Goal: Task Accomplishment & Management: Complete application form

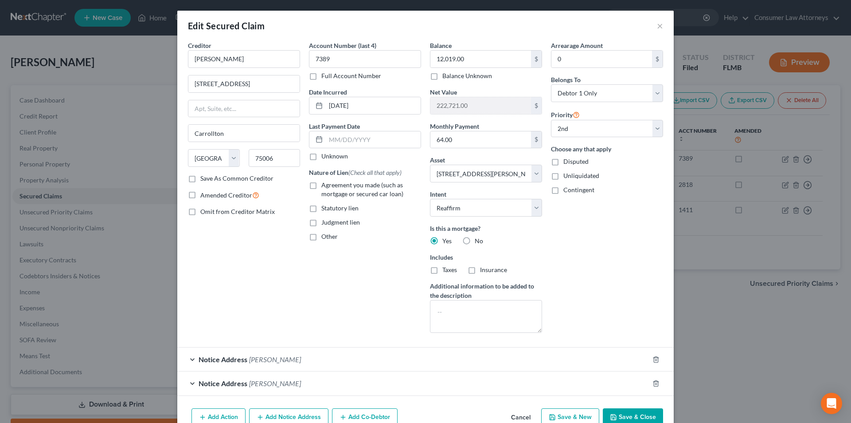
select select "45"
select select "8"
select select "2"
select select "0"
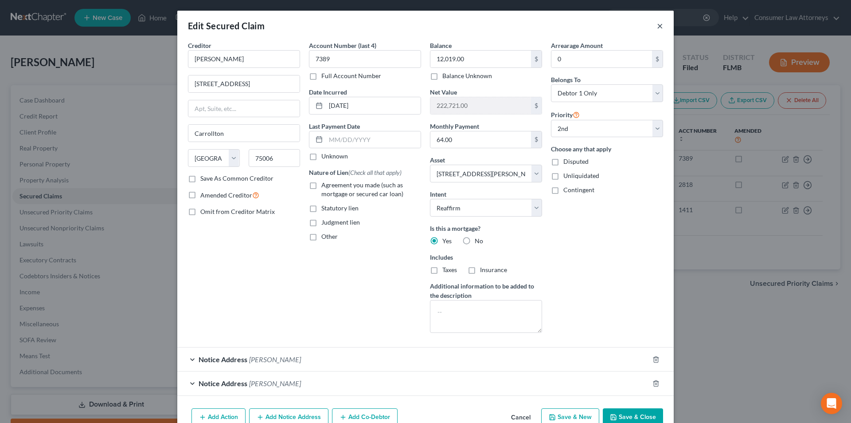
click at [658, 27] on button "×" at bounding box center [660, 25] width 6 height 11
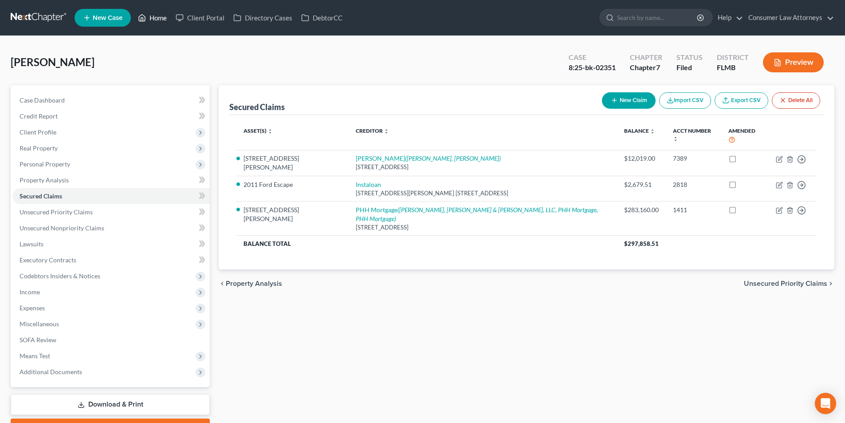
click at [153, 24] on link "Home" at bounding box center [152, 18] width 38 height 16
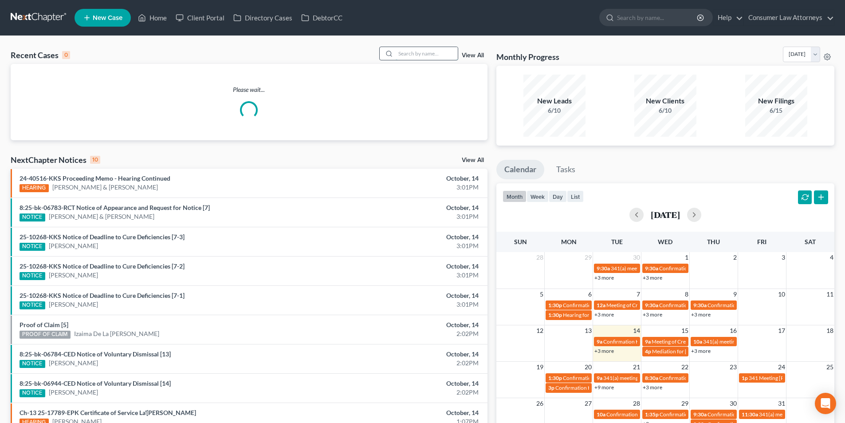
click at [419, 54] on input "search" at bounding box center [427, 53] width 62 height 13
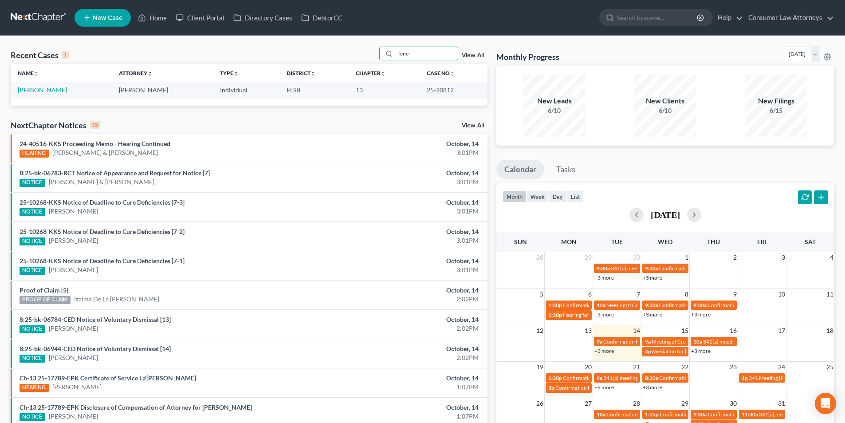
type input "fene"
click at [47, 90] on link "[PERSON_NAME]" at bounding box center [42, 90] width 49 height 8
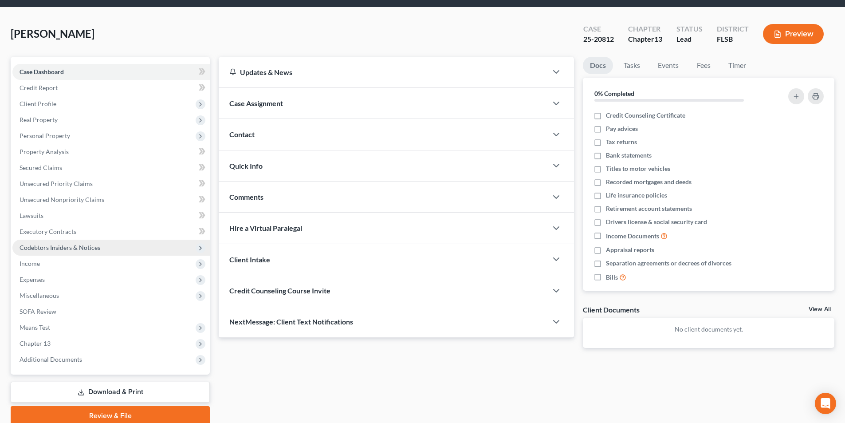
scroll to position [44, 0]
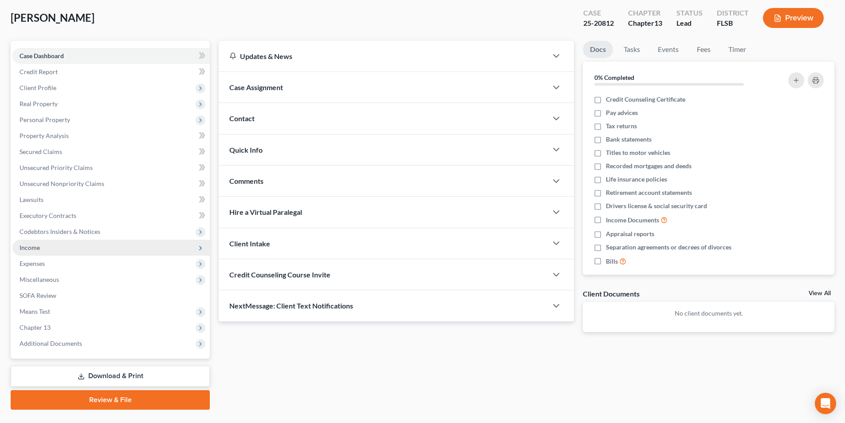
click at [38, 249] on span "Income" at bounding box center [30, 247] width 20 height 8
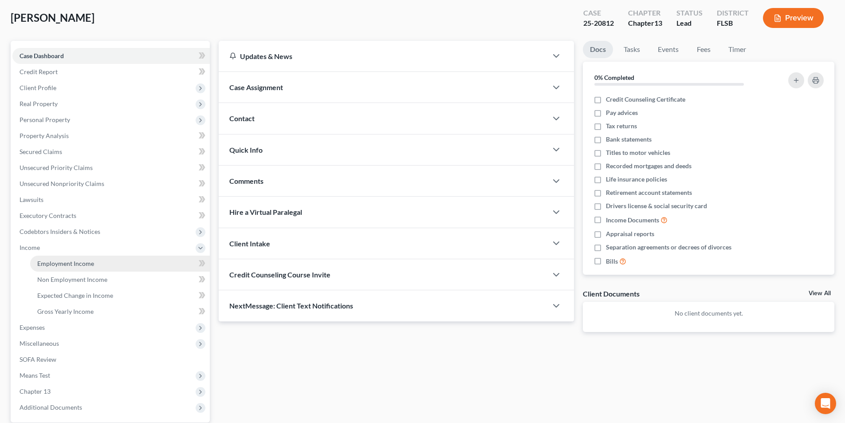
click at [93, 263] on span "Employment Income" at bounding box center [65, 263] width 57 height 8
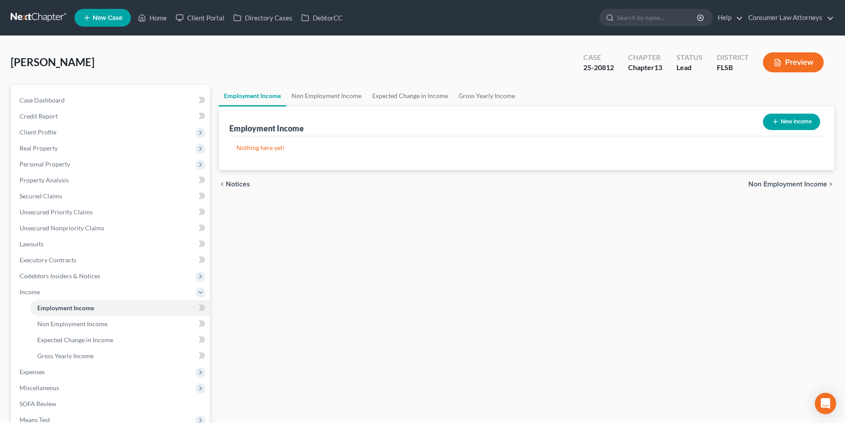
click at [797, 116] on button "New Income" at bounding box center [791, 122] width 57 height 16
select select "0"
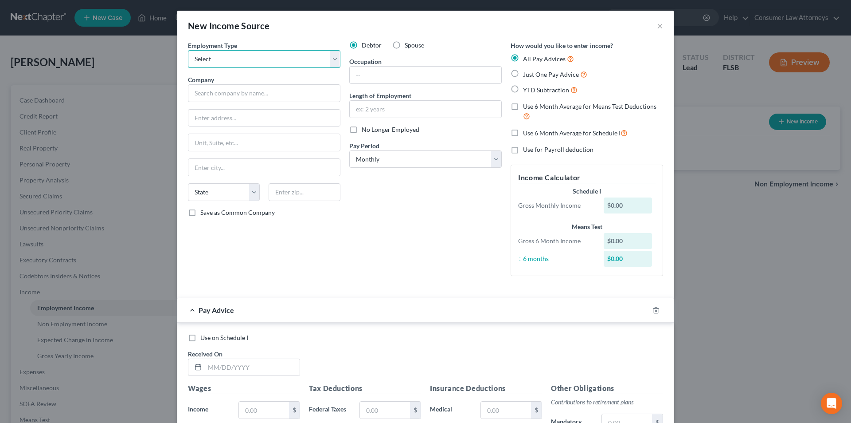
click at [266, 61] on select "Select Full or [DEMOGRAPHIC_DATA] Employment Self Employment" at bounding box center [264, 59] width 153 height 18
select select "1"
click at [188, 50] on select "Select Full or [DEMOGRAPHIC_DATA] Employment Self Employment" at bounding box center [264, 59] width 153 height 18
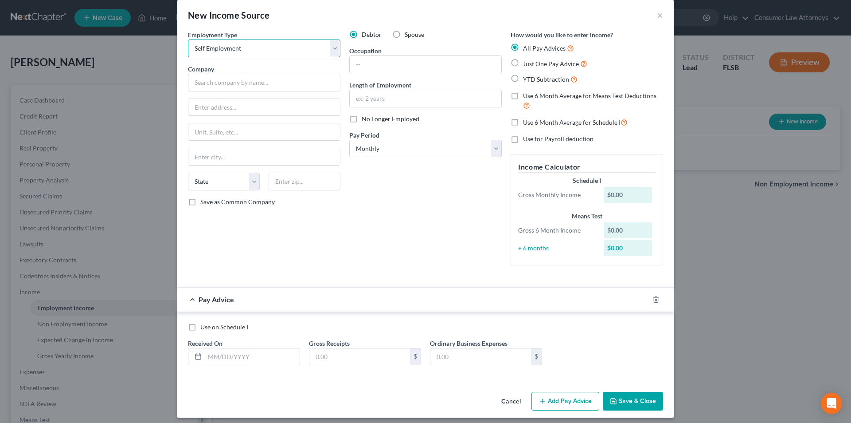
scroll to position [16, 0]
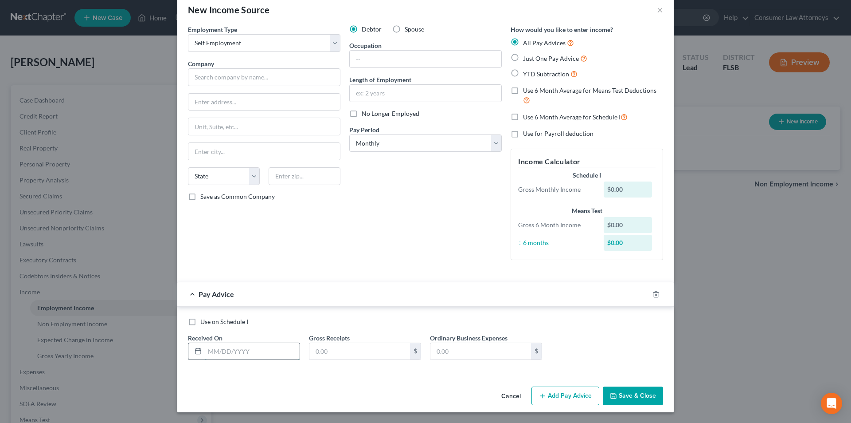
click at [245, 353] on input "text" at bounding box center [252, 351] width 95 height 17
click at [241, 352] on input "07/" at bounding box center [252, 351] width 95 height 17
drag, startPoint x: 241, startPoint y: 352, endPoint x: 196, endPoint y: 352, distance: 45.2
click at [196, 352] on div "07/" at bounding box center [244, 351] width 112 height 18
type input "[DATE]"
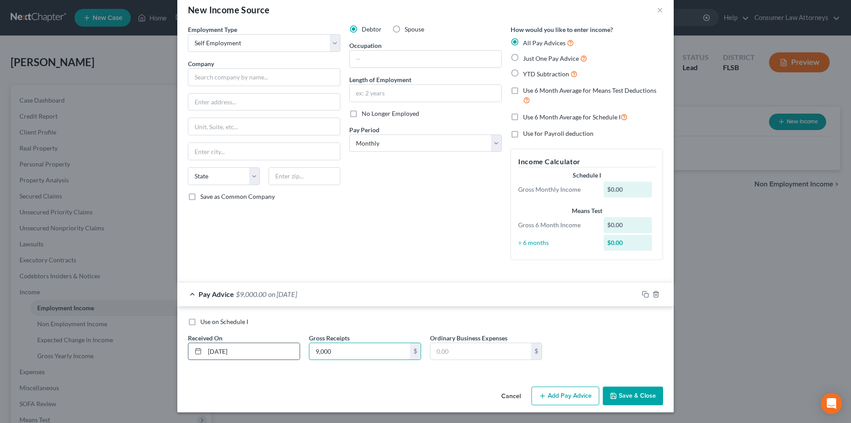
type input "9,000"
type input "550.00"
click at [574, 399] on button "Add Pay Advice" at bounding box center [566, 395] width 68 height 19
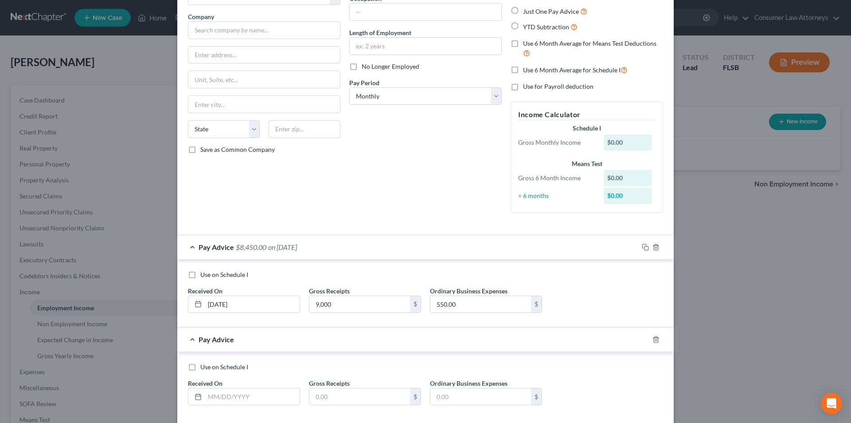
scroll to position [108, 0]
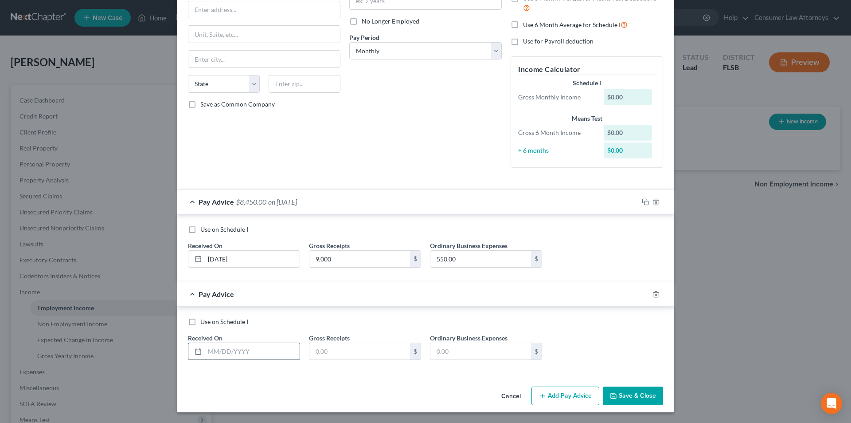
click at [249, 357] on input "text" at bounding box center [252, 351] width 95 height 17
type input "[DATE]"
click at [336, 353] on input "text" at bounding box center [360, 351] width 101 height 17
type input "9,000"
click at [443, 349] on input "text" at bounding box center [481, 351] width 101 height 17
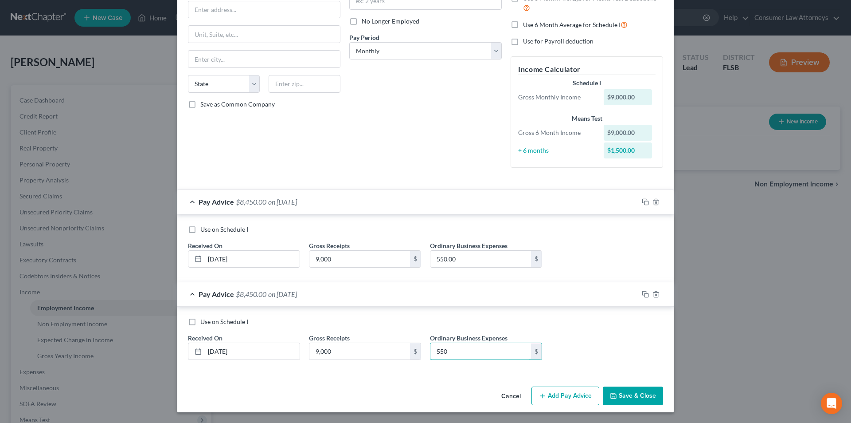
type input "550"
click at [573, 392] on button "Add Pay Advice" at bounding box center [566, 395] width 68 height 19
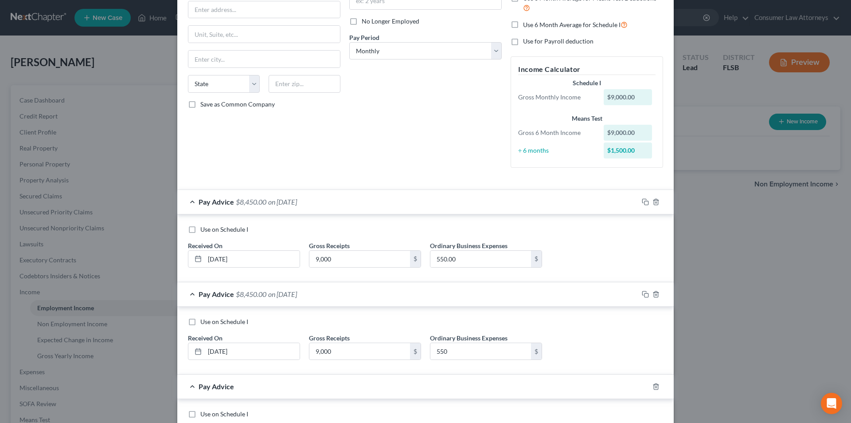
scroll to position [200, 0]
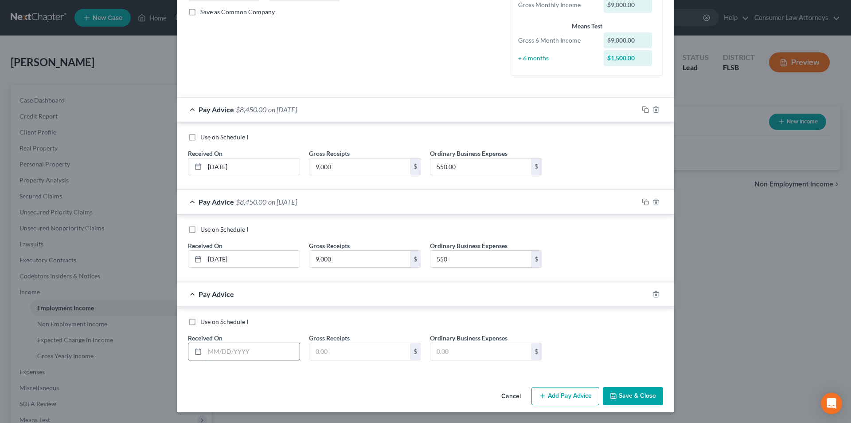
click at [272, 353] on input "text" at bounding box center [252, 351] width 95 height 17
type input "[DATE]"
click at [344, 351] on input "text" at bounding box center [360, 351] width 101 height 17
type input "9,000"
click at [478, 350] on input "text" at bounding box center [481, 351] width 101 height 17
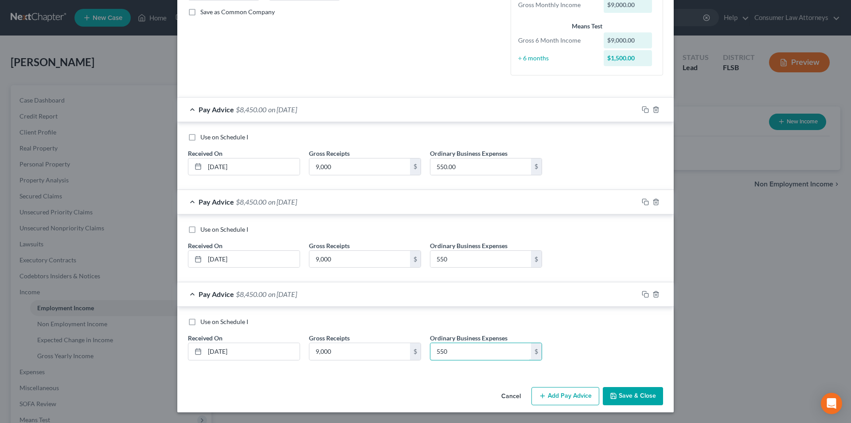
type input "550"
click at [557, 408] on div "Cancel Add Pay Advice Save & Close" at bounding box center [425, 397] width 497 height 29
click at [559, 400] on button "Add Pay Advice" at bounding box center [566, 396] width 68 height 19
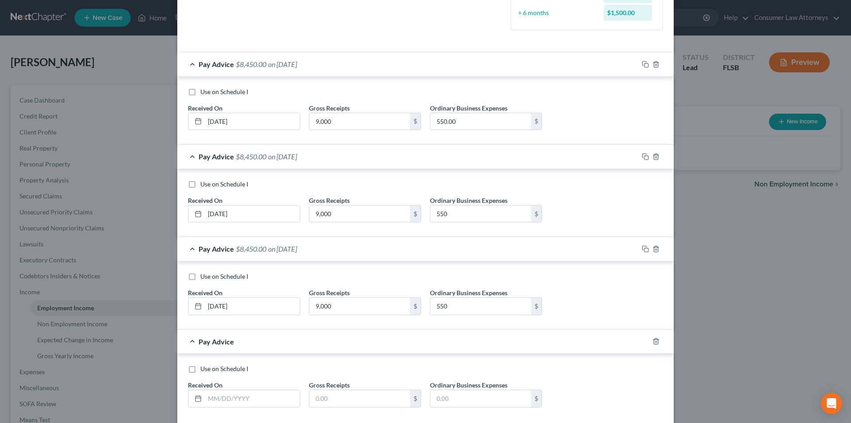
scroll to position [293, 0]
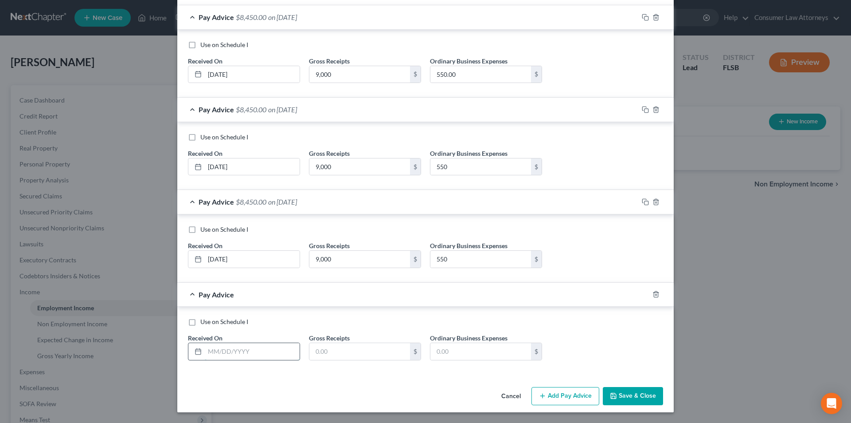
click at [252, 349] on input "text" at bounding box center [252, 351] width 95 height 17
type input "[DATE]"
click at [327, 358] on input "text" at bounding box center [360, 351] width 101 height 17
type input "9,000"
click at [431, 350] on input "text" at bounding box center [481, 351] width 101 height 17
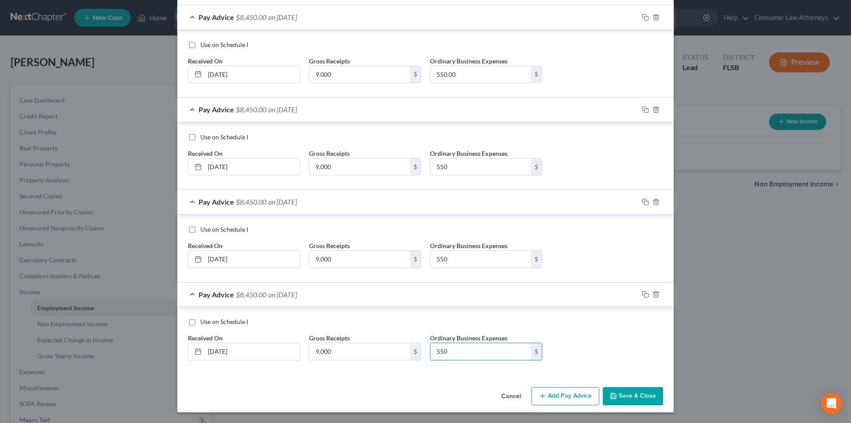
type input "550"
click at [572, 393] on button "Add Pay Advice" at bounding box center [566, 396] width 68 height 19
click at [269, 348] on input "text" at bounding box center [252, 351] width 95 height 17
type input "[DATE]"
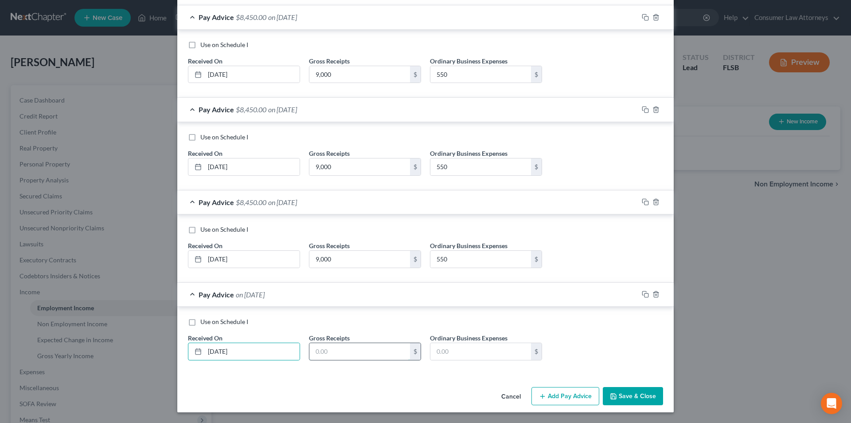
click at [333, 352] on input "text" at bounding box center [360, 351] width 101 height 17
type input "9,000"
click at [456, 353] on input "text" at bounding box center [481, 351] width 101 height 17
type input "550"
click at [576, 398] on button "Add Pay Advice" at bounding box center [566, 396] width 68 height 19
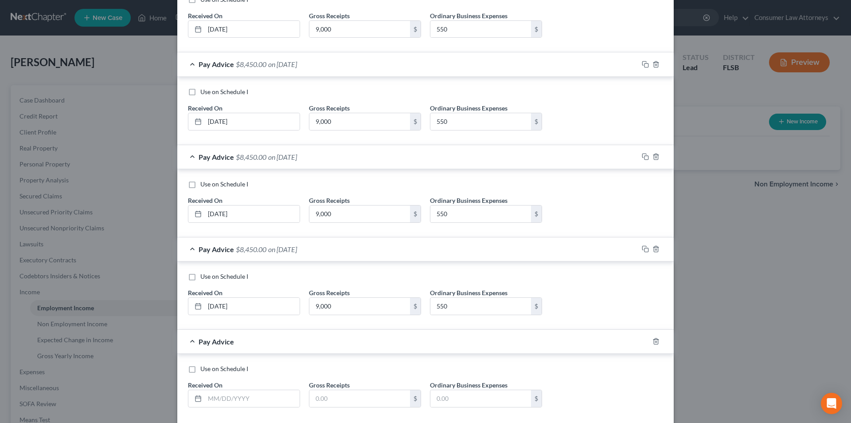
scroll to position [477, 0]
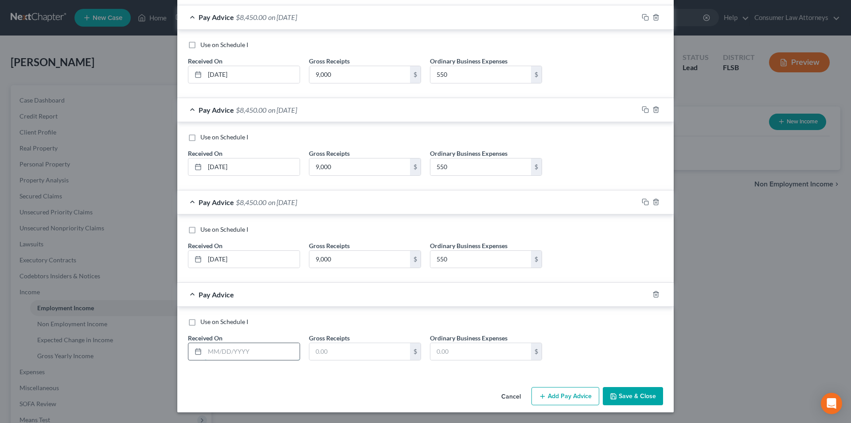
click at [217, 351] on input "text" at bounding box center [252, 351] width 95 height 17
type input "[DATE]"
click at [350, 355] on input "text" at bounding box center [360, 351] width 101 height 17
type input "9,000"
click at [451, 345] on input "text" at bounding box center [481, 351] width 101 height 17
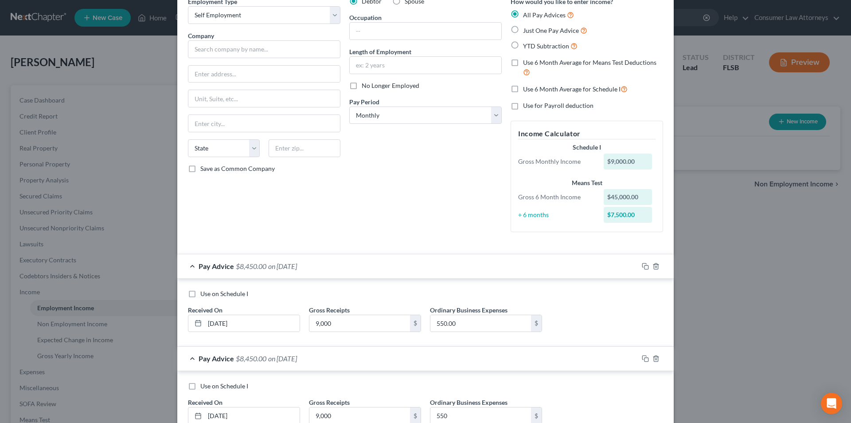
scroll to position [0, 0]
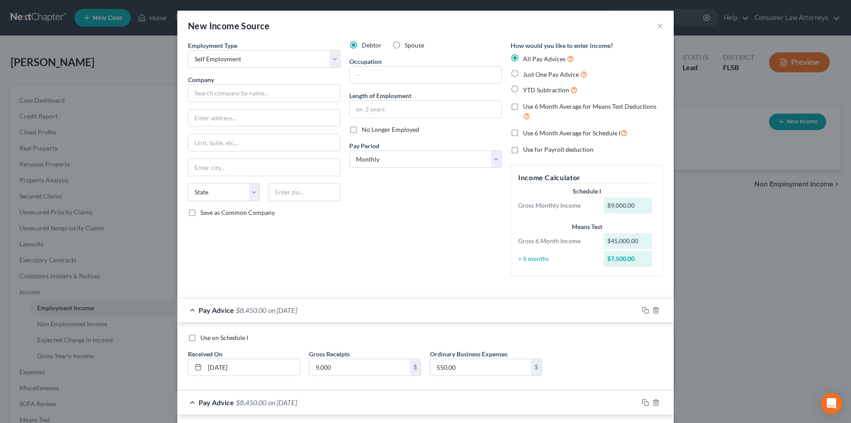
type input "550"
click at [301, 87] on input "text" at bounding box center [264, 93] width 153 height 18
type input "[PERSON_NAME]"
click at [387, 76] on input "text" at bounding box center [426, 75] width 152 height 17
type input "Chiropratic Physician"
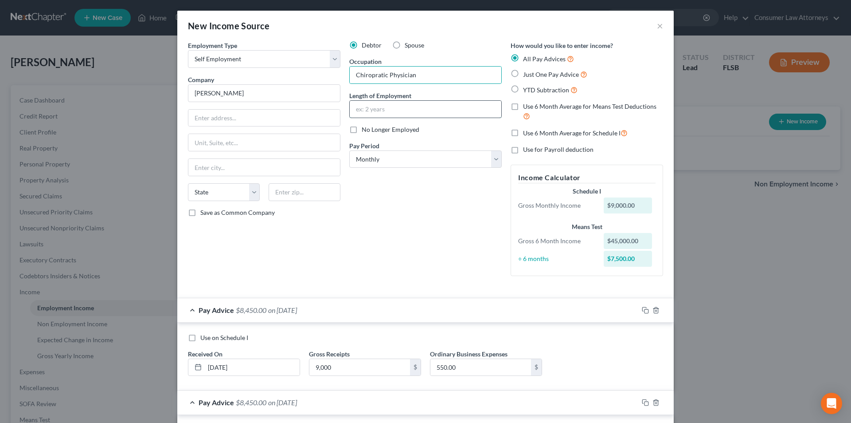
click at [388, 114] on input "text" at bounding box center [426, 109] width 152 height 17
type input "25 Years"
click at [257, 119] on input "text" at bounding box center [264, 118] width 152 height 17
type input "[STREET_ADDRESS]"
type input "Miramar"
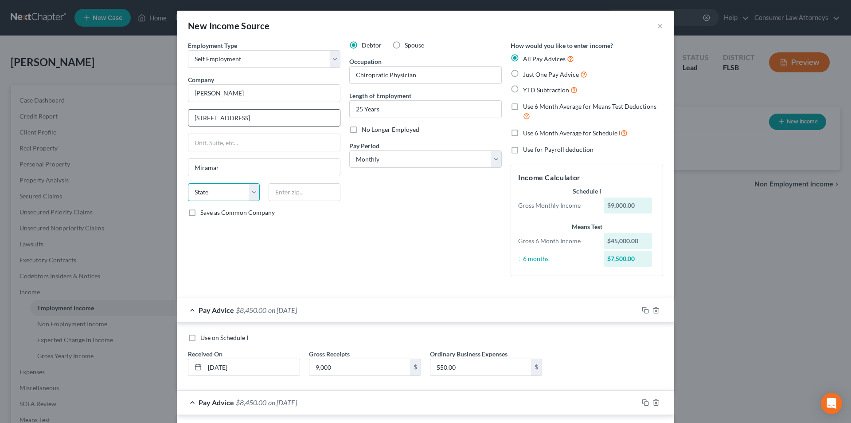
select select "9"
type input "33027"
click at [200, 214] on label "Save as Common Company" at bounding box center [237, 212] width 74 height 9
click at [204, 214] on input "Save as Common Company" at bounding box center [207, 211] width 6 height 6
checkbox input "true"
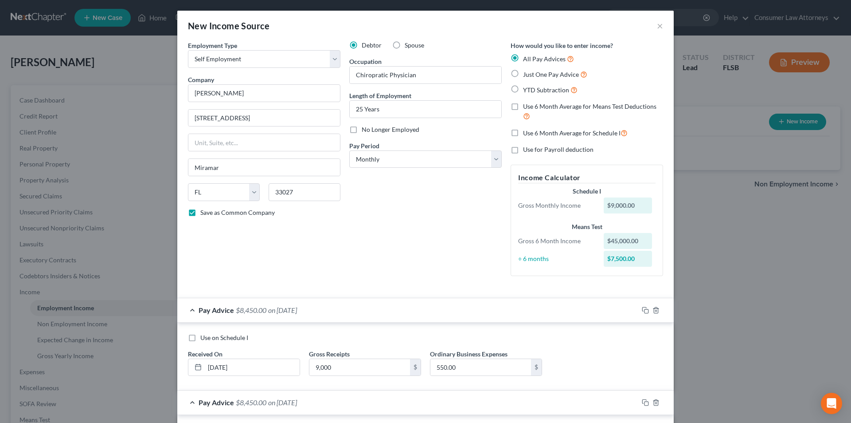
type input "Hollywood"
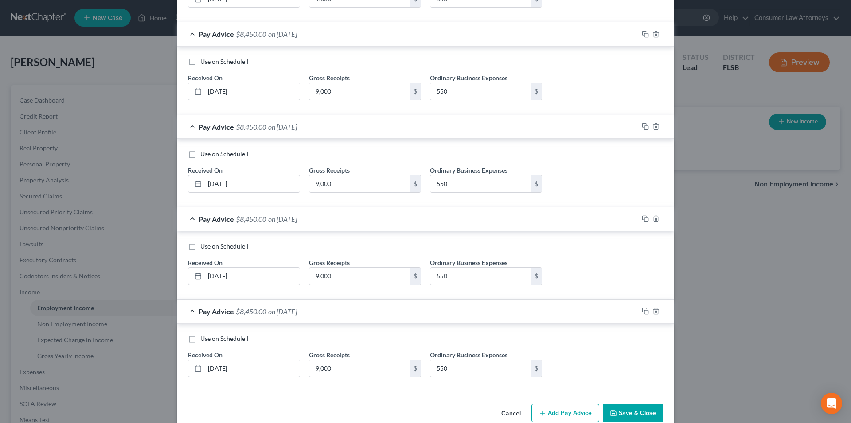
scroll to position [477, 0]
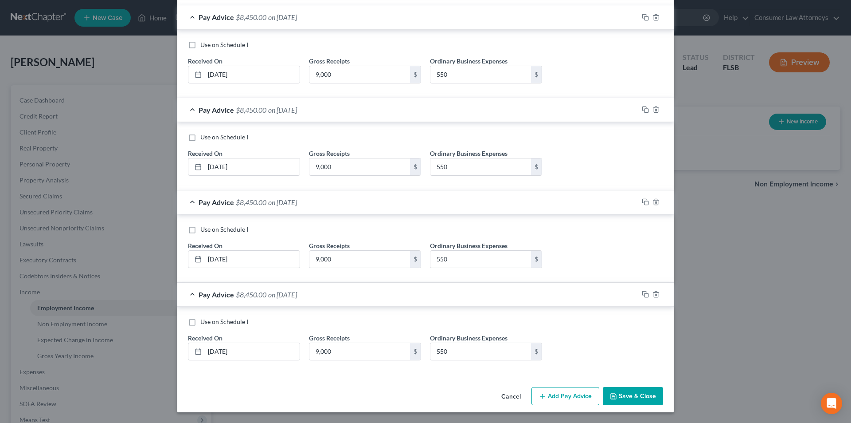
drag, startPoint x: 641, startPoint y: 398, endPoint x: 600, endPoint y: 373, distance: 47.9
click at [641, 398] on button "Save & Close" at bounding box center [633, 396] width 60 height 19
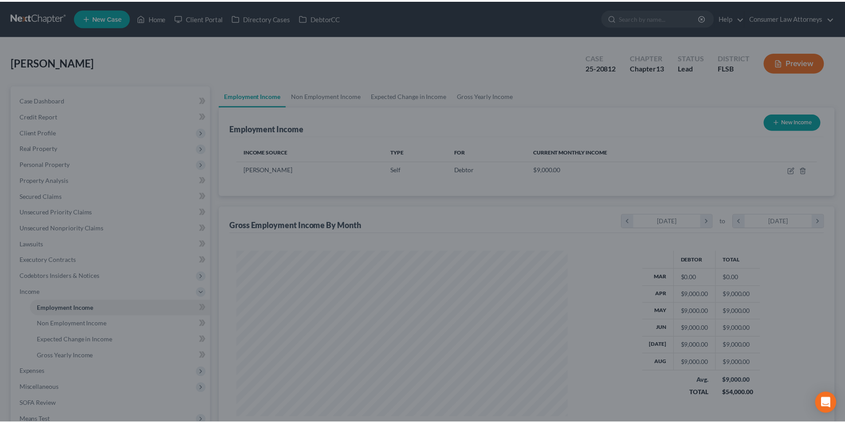
scroll to position [165, 349]
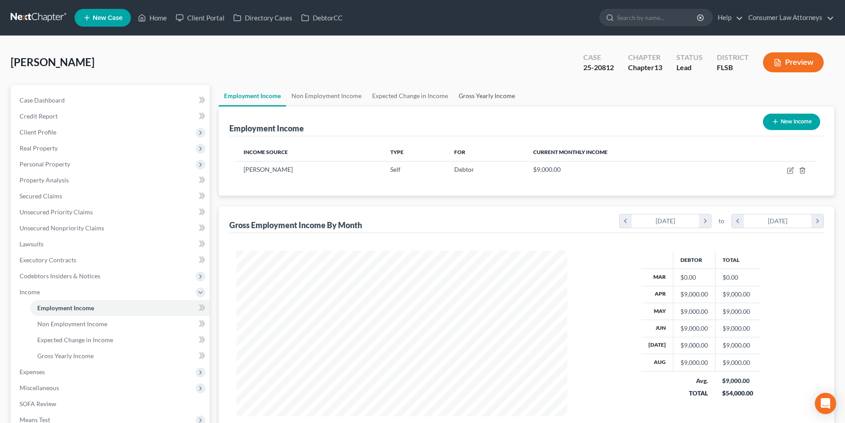
click at [486, 98] on link "Gross Yearly Income" at bounding box center [486, 95] width 67 height 21
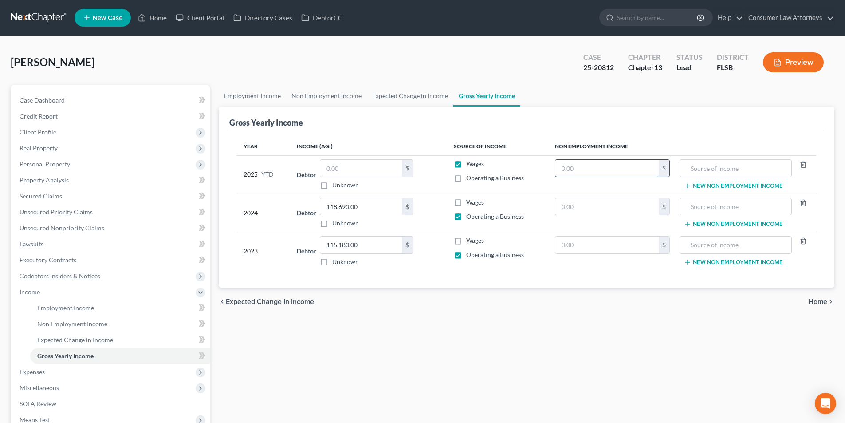
click at [592, 170] on input "text" at bounding box center [606, 168] width 103 height 17
type input "0"
click at [803, 164] on icon "button" at bounding box center [803, 164] width 7 height 7
click at [361, 170] on input "text" at bounding box center [361, 168] width 82 height 17
type input "90,000.00"
